Goal: Transaction & Acquisition: Purchase product/service

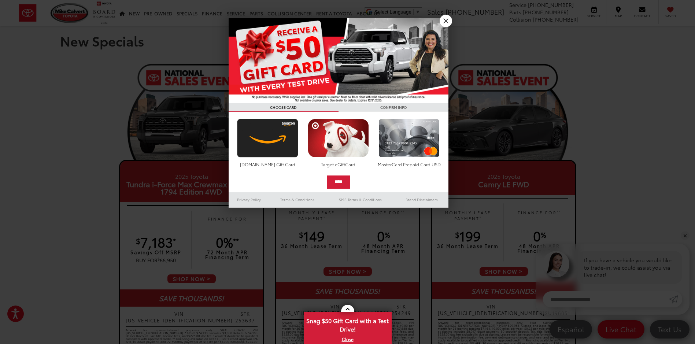
click at [452, 17] on div at bounding box center [347, 172] width 695 height 344
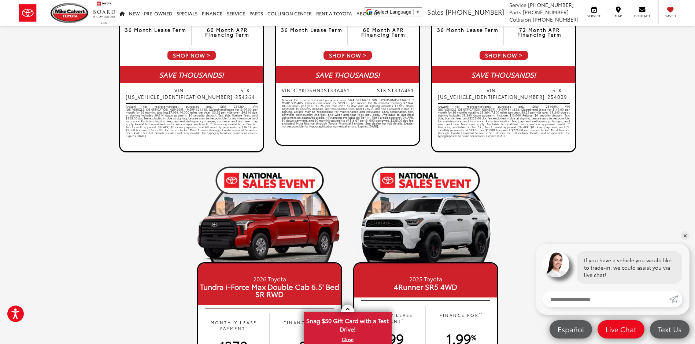
scroll to position [513, 0]
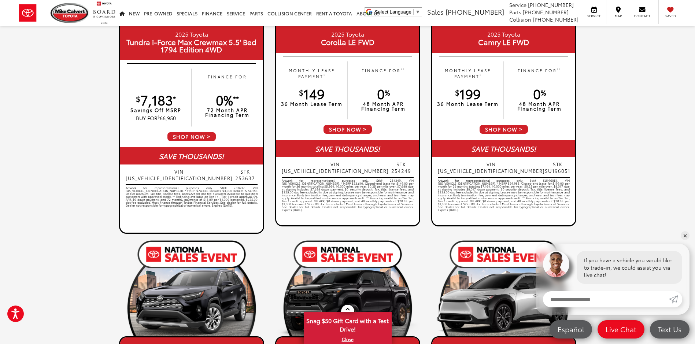
scroll to position [146, 0]
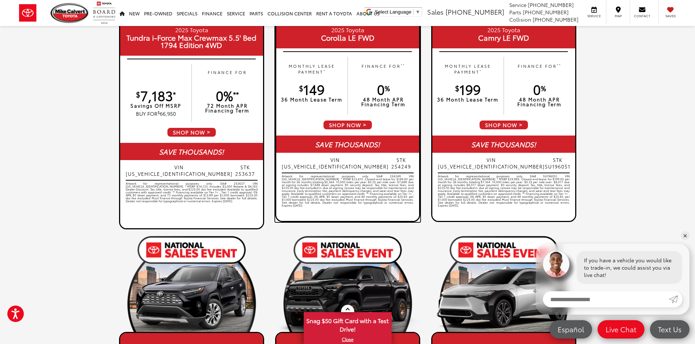
click at [357, 121] on span "SHOP NOW" at bounding box center [348, 125] width 50 height 10
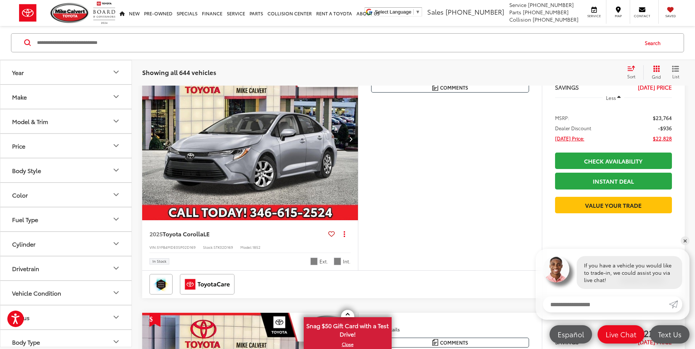
scroll to position [1671, 0]
